Goal: Navigation & Orientation: Find specific page/section

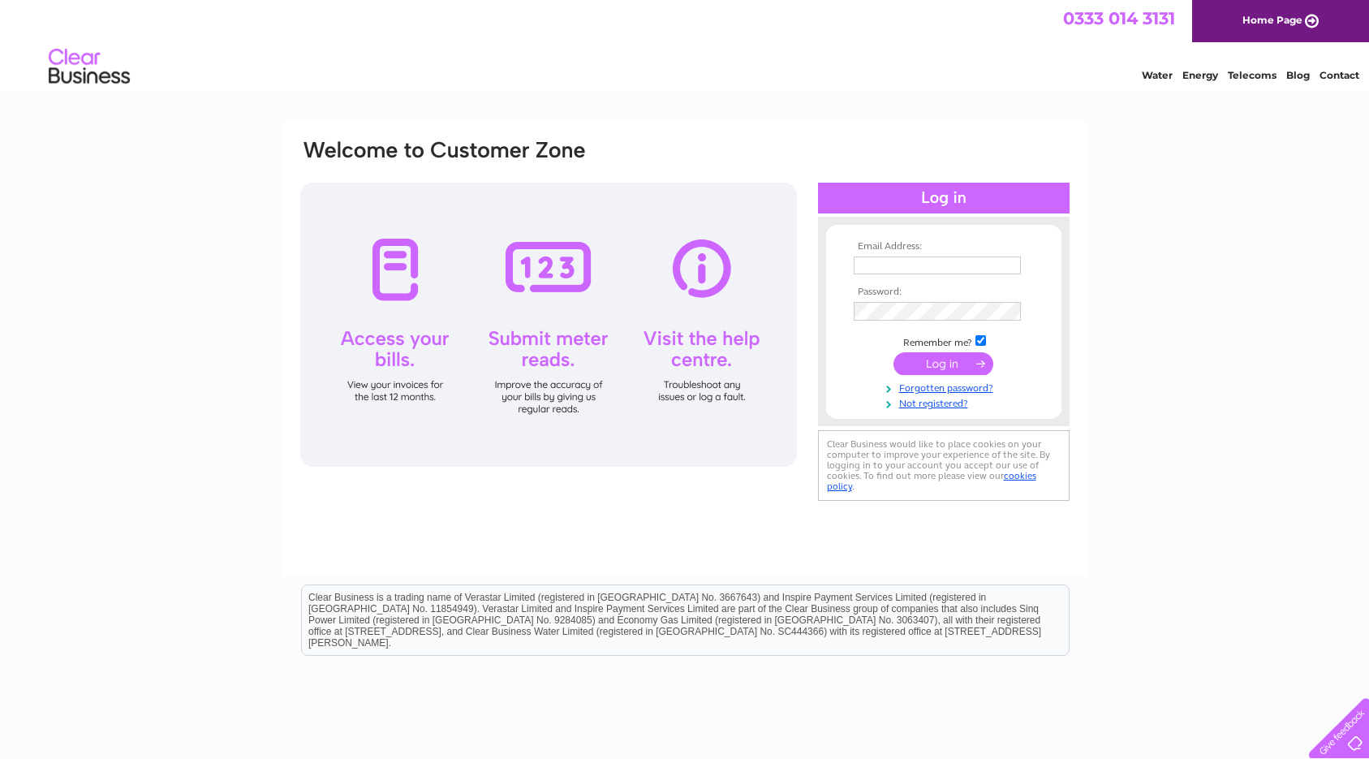
type input "piercemejessib@outlook.com"
click at [947, 368] on input "submit" at bounding box center [943, 365] width 100 height 23
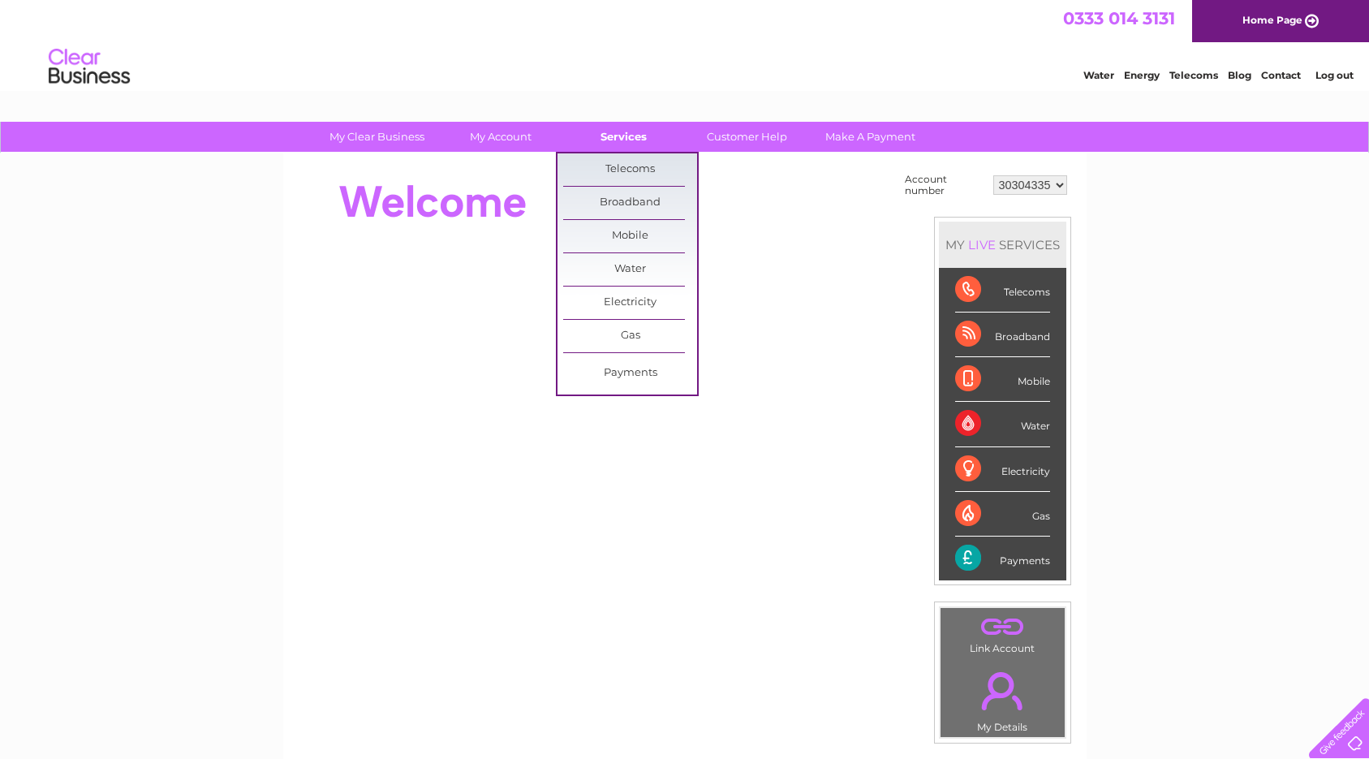
click at [642, 132] on link "Services" at bounding box center [624, 137] width 134 height 30
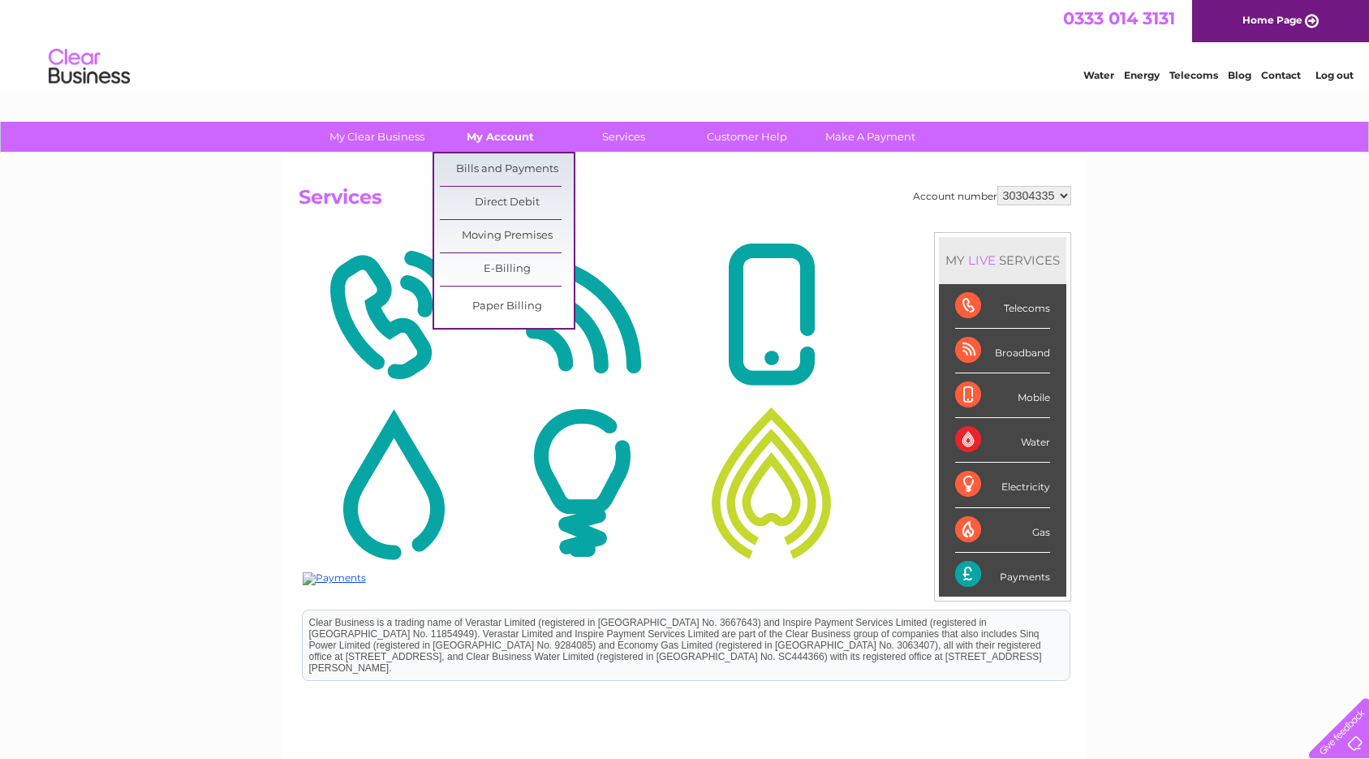
click at [487, 127] on link "My Account" at bounding box center [500, 137] width 134 height 30
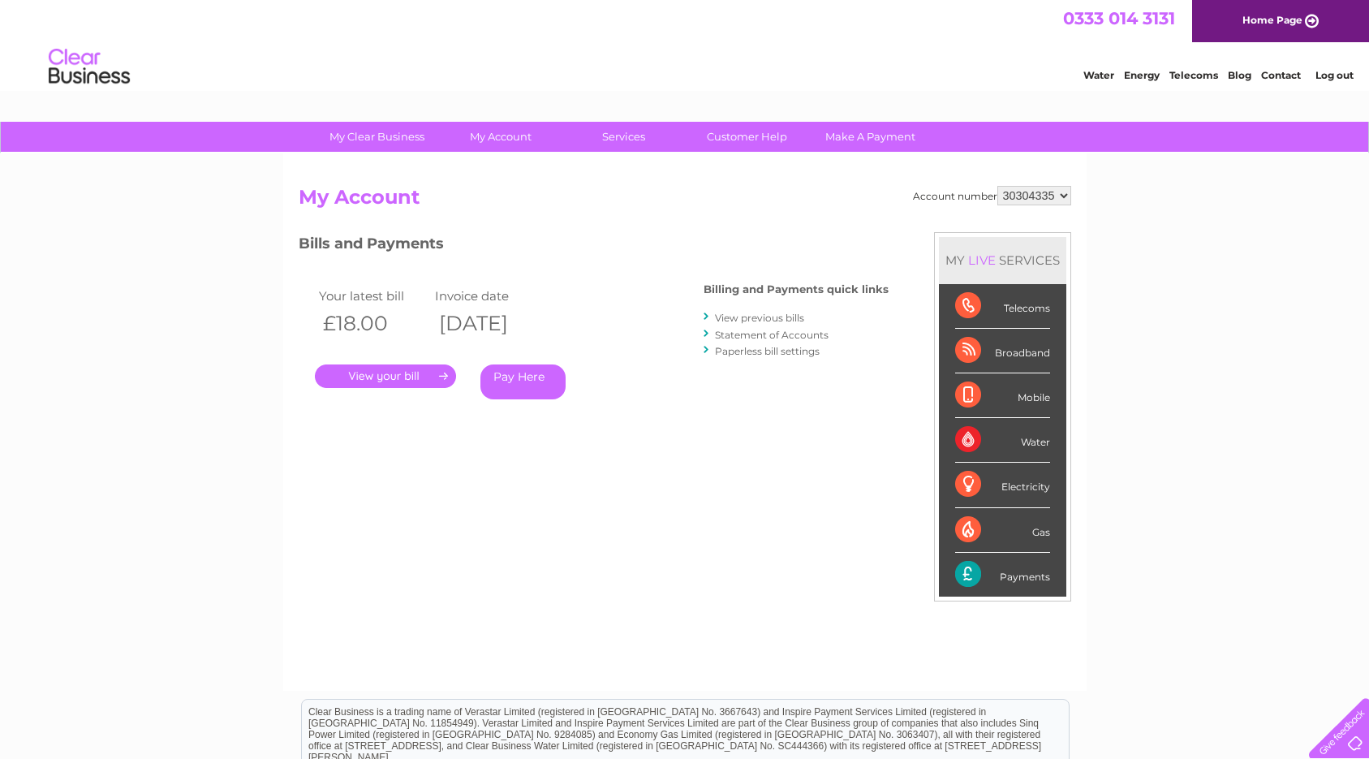
click at [1299, 25] on link "Home Page" at bounding box center [1280, 21] width 177 height 42
